Goal: Navigation & Orientation: Find specific page/section

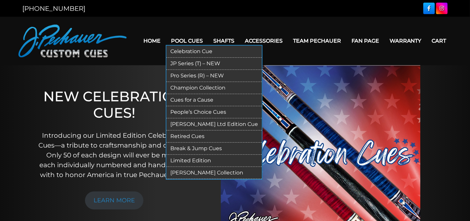
click at [184, 76] on link "Pro Series (R) – NEW" at bounding box center [214, 76] width 96 height 12
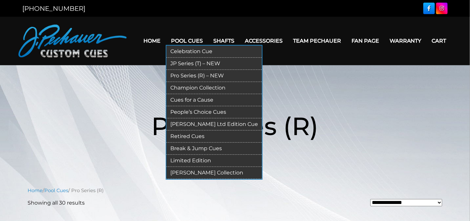
click at [186, 136] on link "Retired Cues" at bounding box center [214, 137] width 96 height 12
